Goal: Check status: Check status

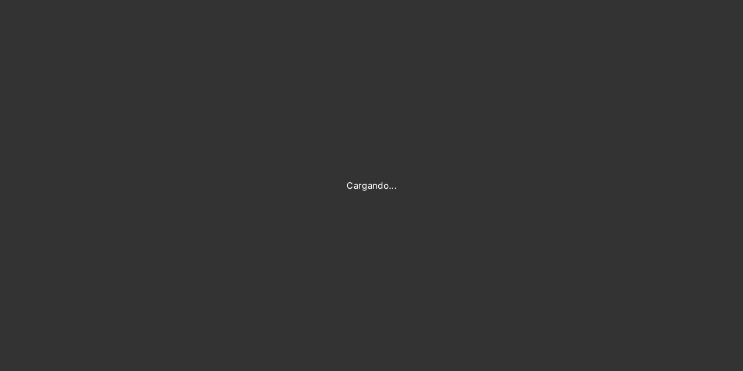
type input "Evans@prontopaga.com"
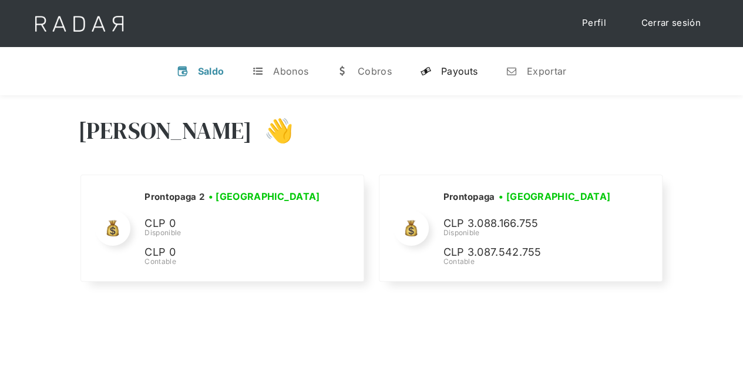
click at [448, 68] on div "Payouts" at bounding box center [459, 71] width 36 height 12
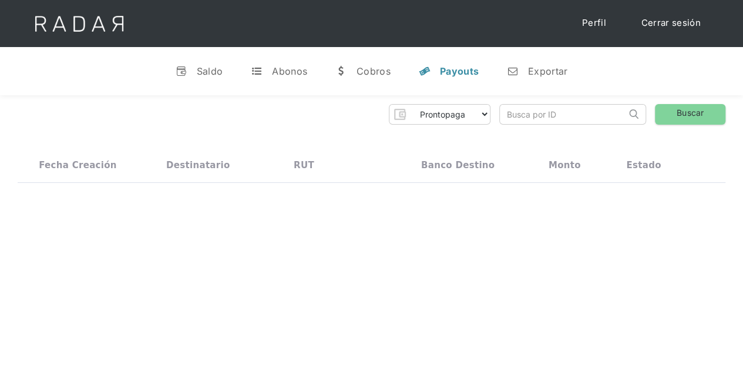
click at [517, 117] on input "search" at bounding box center [563, 114] width 126 height 19
paste input "df224587-3bae-4ef6-873a-b964e312a5a2"
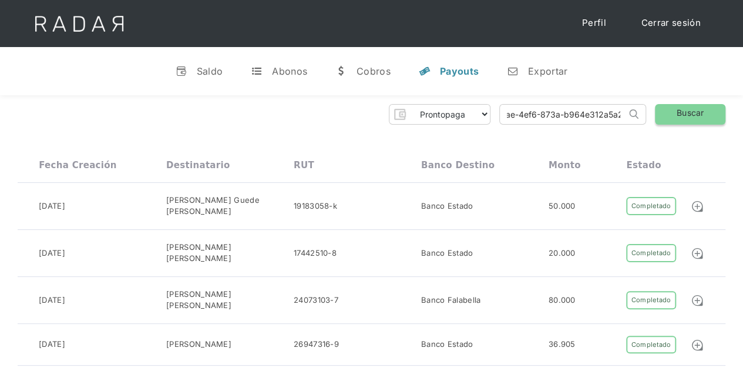
click at [689, 115] on link "Buscar" at bounding box center [690, 114] width 71 height 21
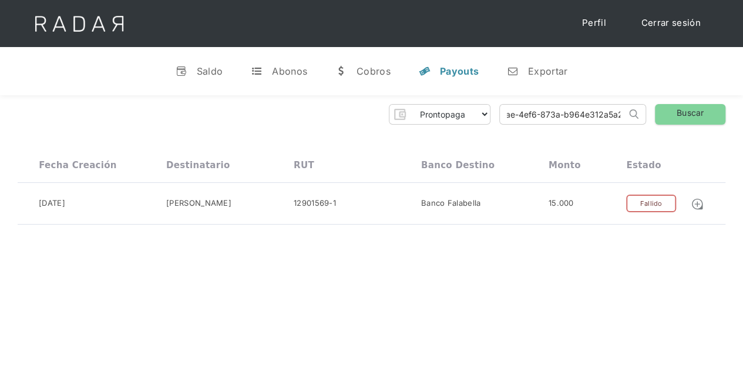
drag, startPoint x: 502, startPoint y: 116, endPoint x: 633, endPoint y: 119, distance: 131.1
click at [633, 119] on form "df224587-3bae-4ef6-873a-b964e312a5a2 Search" at bounding box center [572, 114] width 147 height 21
paste input "6c285bac-8897-45c0-84eb-f1b75314abed"
type input "6c285bac-8897-45c0-84eb-f1b75314abed"
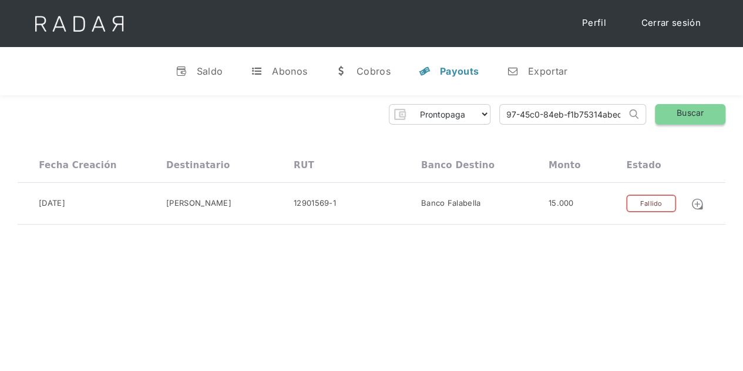
click at [672, 117] on link "Buscar" at bounding box center [690, 114] width 71 height 21
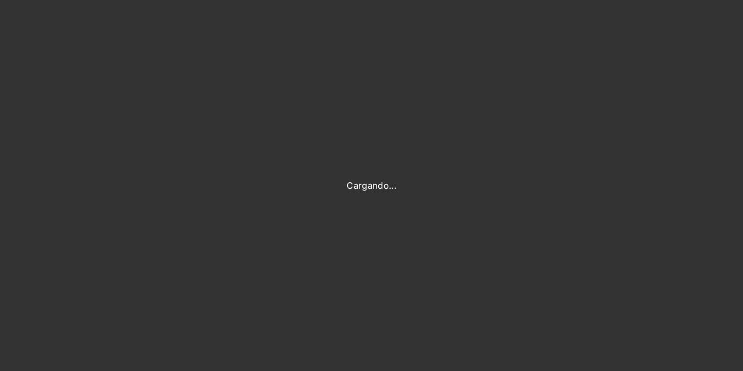
type input "[PERSON_NAME][EMAIL_ADDRESS][DOMAIN_NAME]"
